Goal: Task Accomplishment & Management: Use online tool/utility

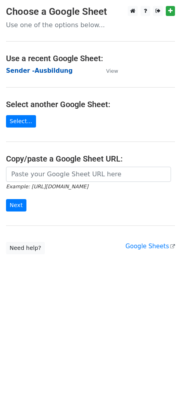
click at [30, 67] on strong "Sender -Ausbildung" at bounding box center [39, 70] width 66 height 7
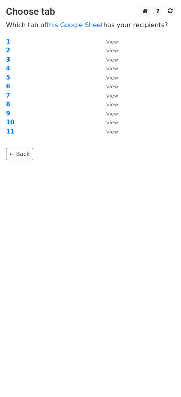
click at [8, 59] on strong "3" at bounding box center [8, 59] width 4 height 7
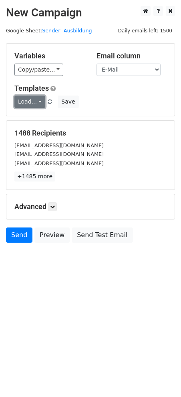
click at [36, 102] on link "Load..." at bounding box center [29, 102] width 31 height 12
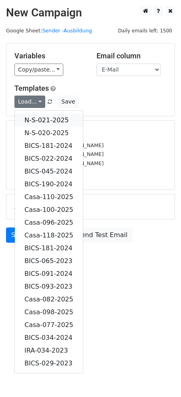
click at [56, 118] on link "N-S-021-2025" at bounding box center [49, 120] width 68 height 13
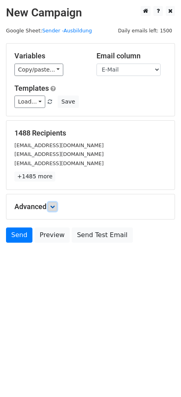
click at [55, 208] on icon at bounding box center [52, 206] width 5 height 5
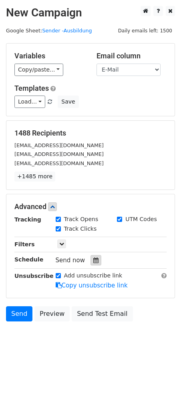
click at [93, 259] on icon at bounding box center [95, 261] width 5 height 6
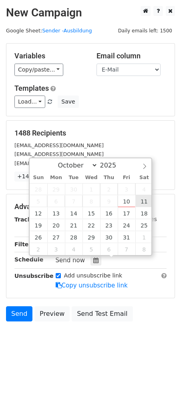
type input "2025-10-11 12:00"
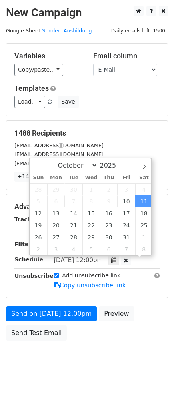
scroll to position [0, 0]
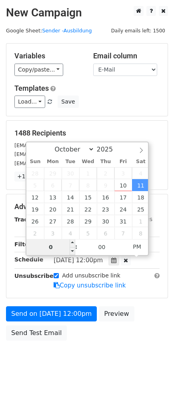
type input "06"
type input "2025-10-11 06:00"
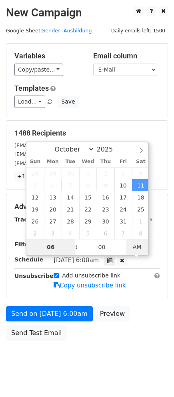
click at [142, 242] on span "AM" at bounding box center [137, 247] width 22 height 16
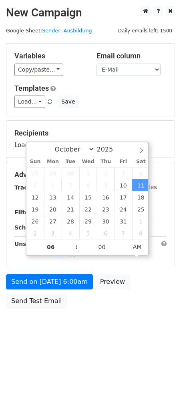
click at [149, 288] on div "Send on Oct 11 at 6:00am Preview Send Test Email" at bounding box center [90, 293] width 181 height 38
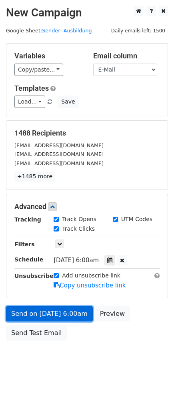
click at [42, 316] on link "Send on Oct 11 at 6:00am" at bounding box center [49, 313] width 87 height 15
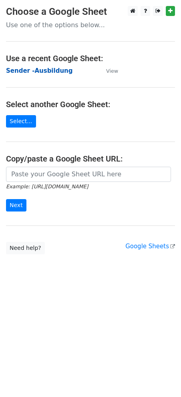
click at [47, 71] on strong "Sender -Ausbildung" at bounding box center [39, 70] width 66 height 7
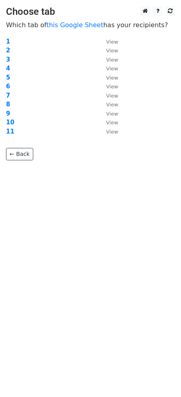
click at [10, 68] on td "4" at bounding box center [52, 68] width 92 height 9
click at [8, 67] on strong "4" at bounding box center [8, 68] width 4 height 7
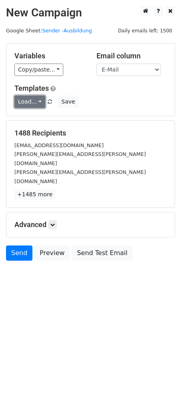
click at [32, 100] on link "Load..." at bounding box center [29, 102] width 31 height 12
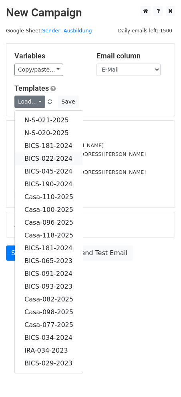
click at [43, 159] on link "BICS-022-2024" at bounding box center [49, 158] width 68 height 13
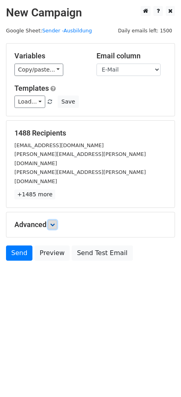
click at [57, 220] on link at bounding box center [52, 224] width 9 height 9
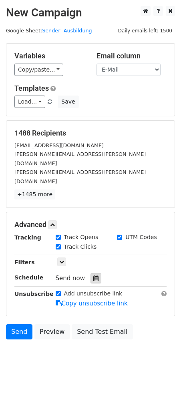
click at [91, 273] on div at bounding box center [95, 278] width 11 height 10
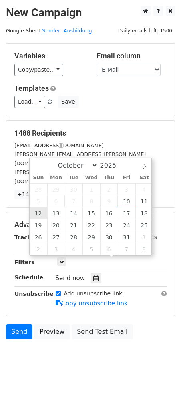
type input "2025-10-12 12:00"
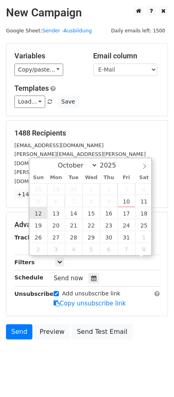
scroll to position [0, 0]
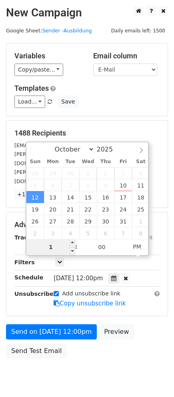
type input "11"
type input "2025-10-12 11:00"
click at [140, 245] on span "PM" at bounding box center [137, 247] width 22 height 16
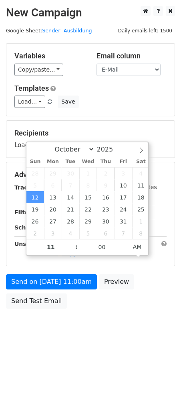
click at [101, 332] on body "New Campaign Daily emails left: 1500 Google Sheet: Sender -Ausbildung Variables…" at bounding box center [90, 175] width 181 height 339
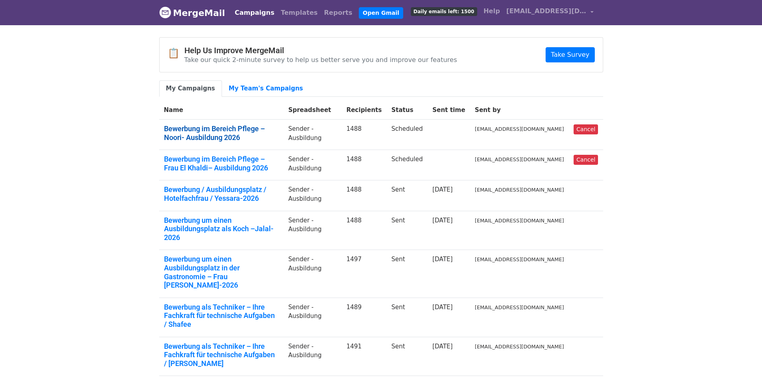
click at [225, 128] on link "Bewerbung im Bereich Pflege – Noori- Ausbildung 2026" at bounding box center [221, 132] width 115 height 17
click at [188, 158] on link "Bewerbung im Bereich Pflege – Frau El Khaldi– Ausbildung 2026" at bounding box center [221, 163] width 115 height 17
click at [180, 132] on link "Bewerbung im Bereich Pflege – Noori- Ausbildung 2026" at bounding box center [221, 132] width 115 height 17
click at [567, 10] on span "[EMAIL_ADDRESS][DOMAIN_NAME]" at bounding box center [546, 11] width 80 height 10
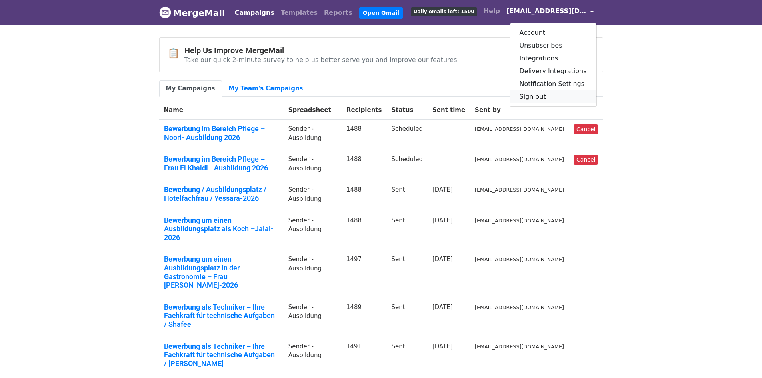
click at [547, 96] on link "Sign out" at bounding box center [553, 96] width 86 height 13
